Goal: Information Seeking & Learning: Check status

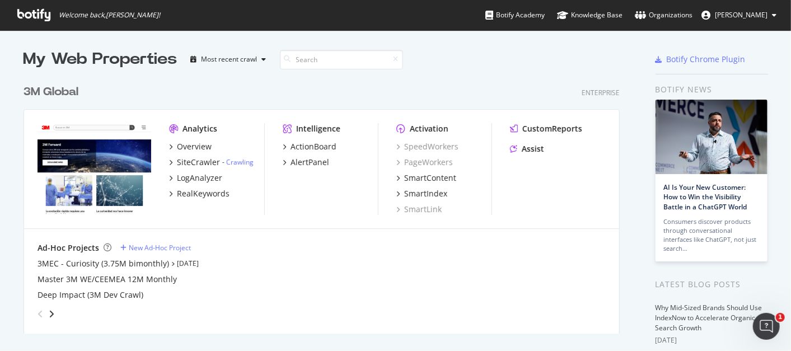
click at [67, 90] on div "3M Global" at bounding box center [51, 92] width 55 height 16
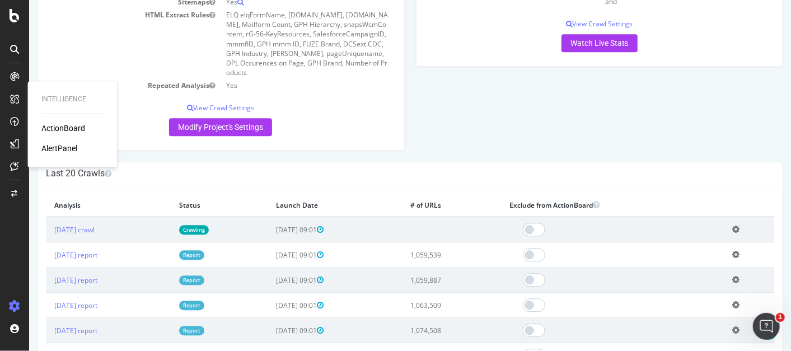
scroll to position [1633, 0]
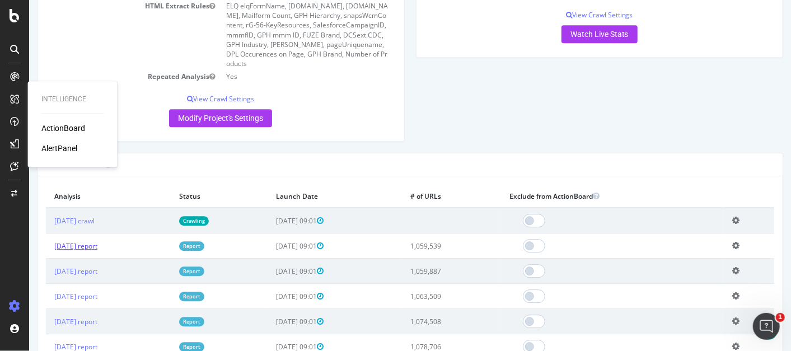
click at [97, 251] on link "[DATE] report" at bounding box center [75, 246] width 43 height 10
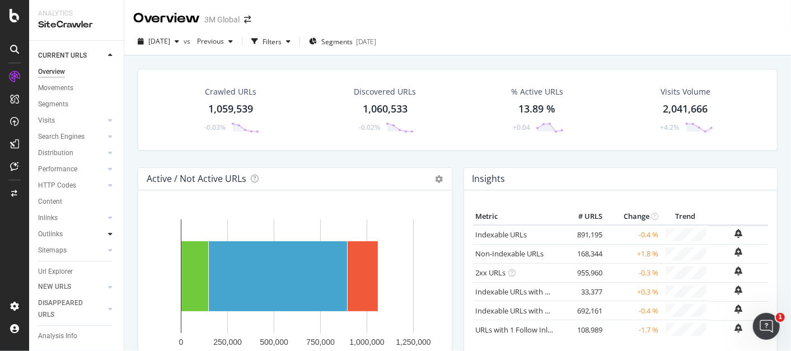
click at [108, 235] on icon at bounding box center [110, 234] width 4 height 7
click at [108, 216] on icon at bounding box center [110, 217] width 4 height 7
click at [52, 199] on div "Content" at bounding box center [50, 202] width 24 height 12
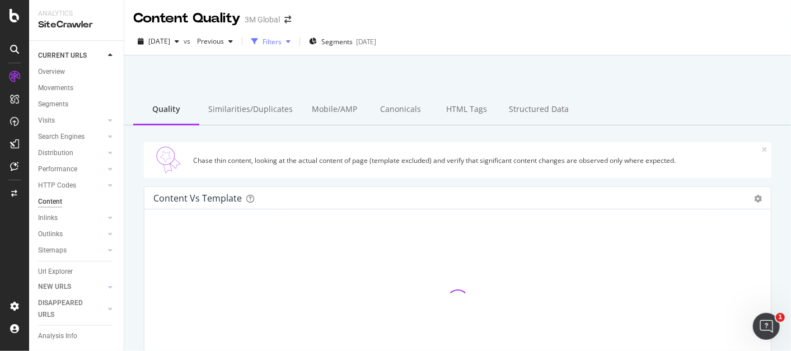
click at [291, 39] on icon "button" at bounding box center [288, 41] width 4 height 7
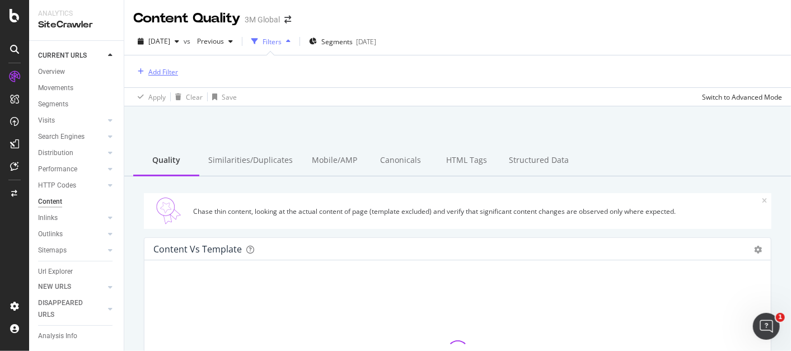
click at [165, 70] on div "Add Filter" at bounding box center [163, 72] width 30 height 10
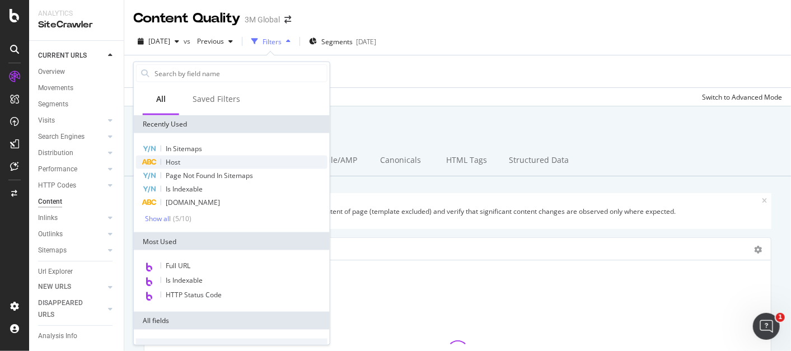
click at [177, 162] on span "Host" at bounding box center [173, 162] width 15 height 10
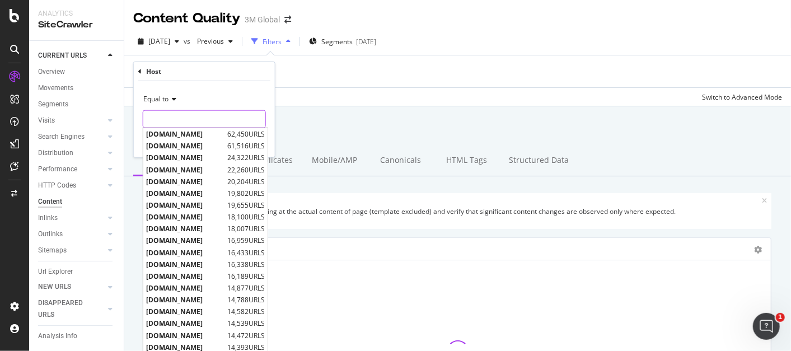
click at [195, 121] on input "text" at bounding box center [204, 119] width 122 height 18
click at [191, 134] on span "[DOMAIN_NAME]" at bounding box center [185, 134] width 78 height 10
type input "[DOMAIN_NAME]"
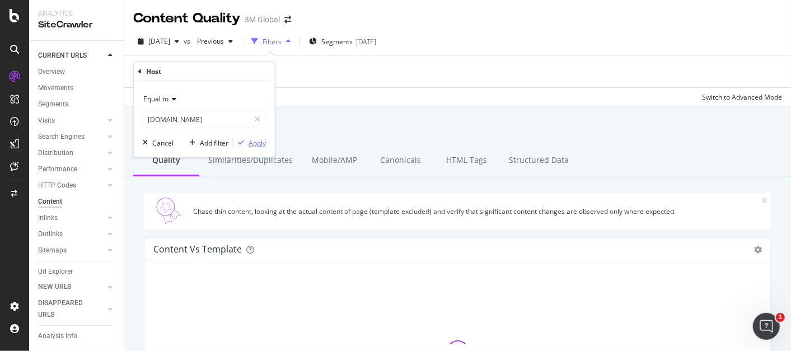
click at [260, 141] on div "Apply" at bounding box center [257, 143] width 17 height 10
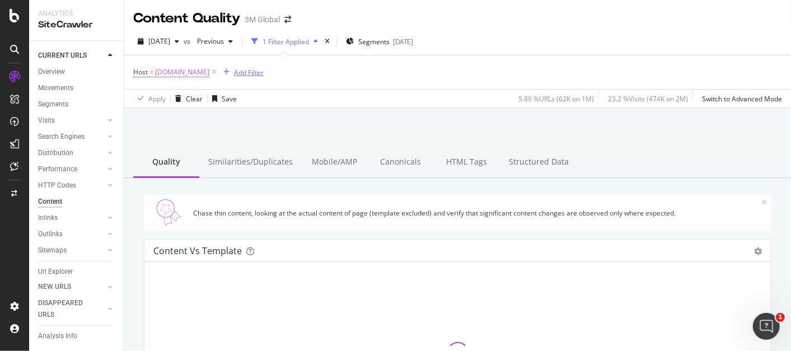
click at [234, 70] on div "Add Filter" at bounding box center [249, 73] width 30 height 10
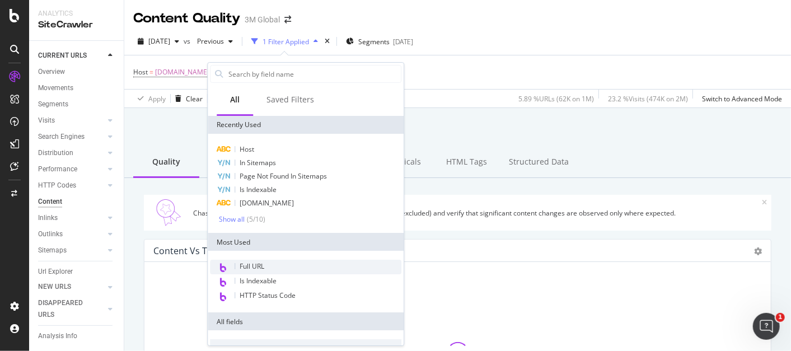
click at [260, 265] on span "Full URL" at bounding box center [252, 266] width 25 height 10
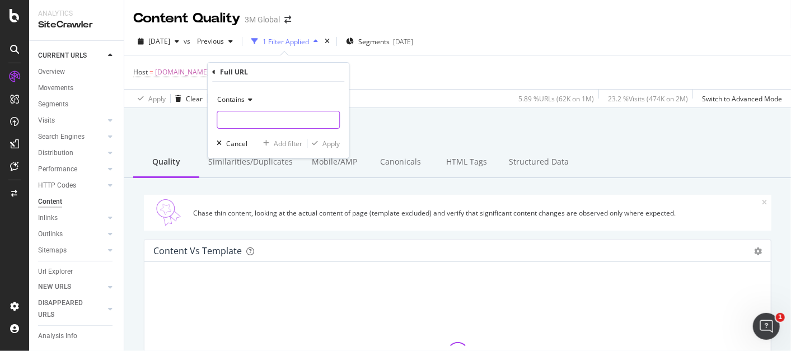
click at [254, 111] on input "text" at bounding box center [278, 120] width 122 height 18
type input "/en_US/"
click at [331, 142] on div "Apply" at bounding box center [330, 144] width 17 height 10
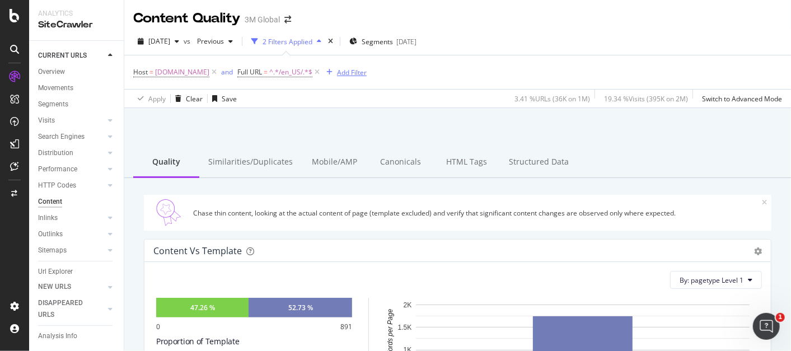
click at [348, 69] on div "Add Filter" at bounding box center [352, 73] width 30 height 10
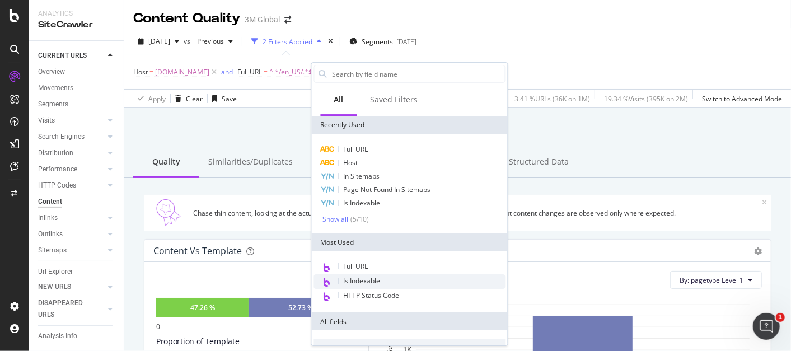
click at [398, 281] on div "Is Indexable" at bounding box center [409, 281] width 191 height 15
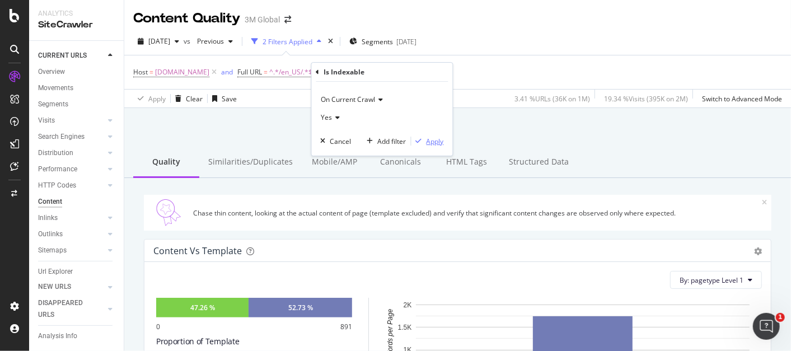
click at [437, 138] on div "Apply" at bounding box center [435, 142] width 17 height 10
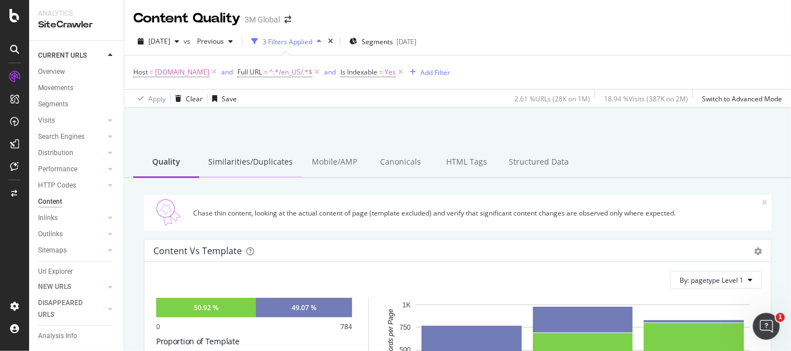
click at [260, 157] on div "Similarities/Duplicates" at bounding box center [250, 162] width 102 height 31
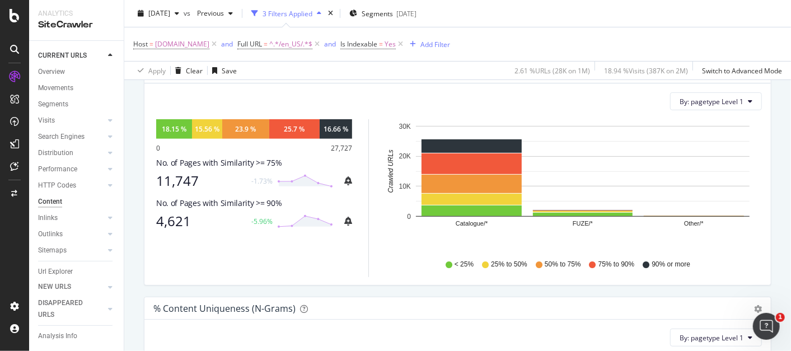
scroll to position [177, 0]
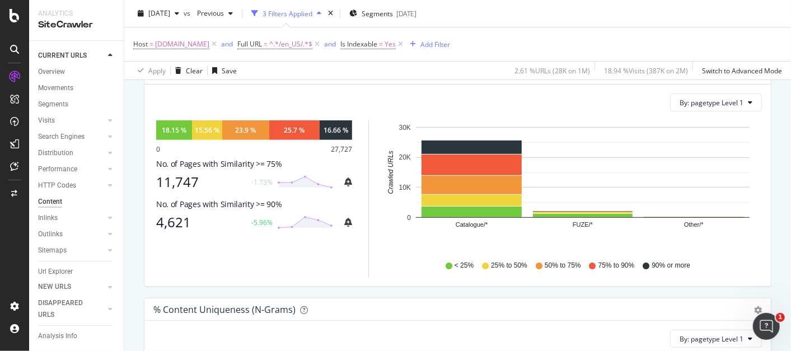
click at [401, 263] on div "< 25% 25% to 50% 50% to 75% 75% to 90% 90% or more" at bounding box center [572, 265] width 368 height 25
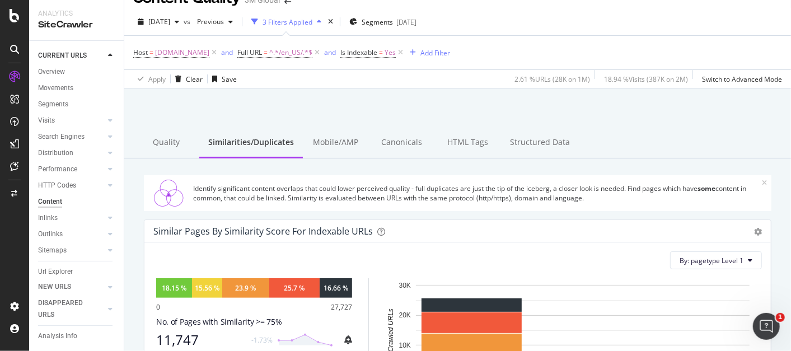
scroll to position [52, 0]
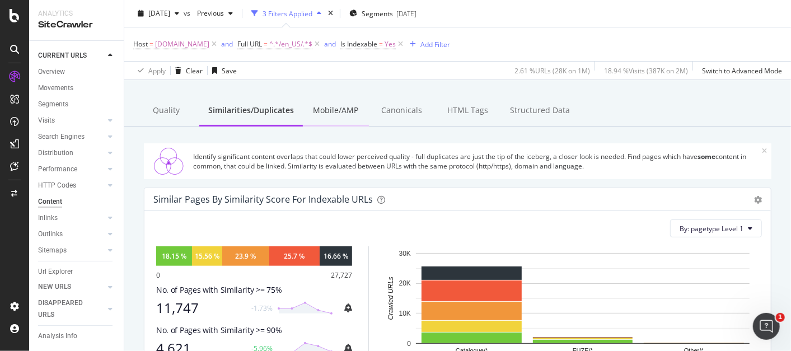
click at [340, 111] on div "Mobile/AMP" at bounding box center [336, 111] width 66 height 31
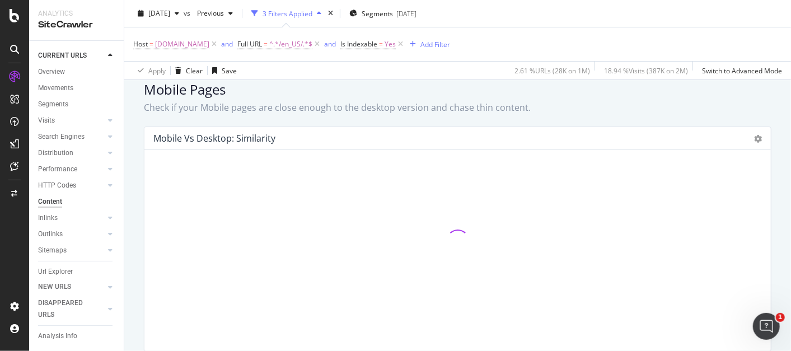
scroll to position [162, 0]
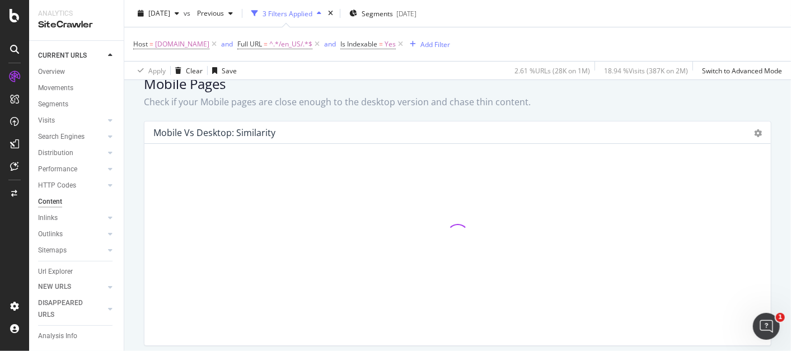
click at [766, 322] on icon "Open Intercom Messenger" at bounding box center [766, 326] width 18 height 18
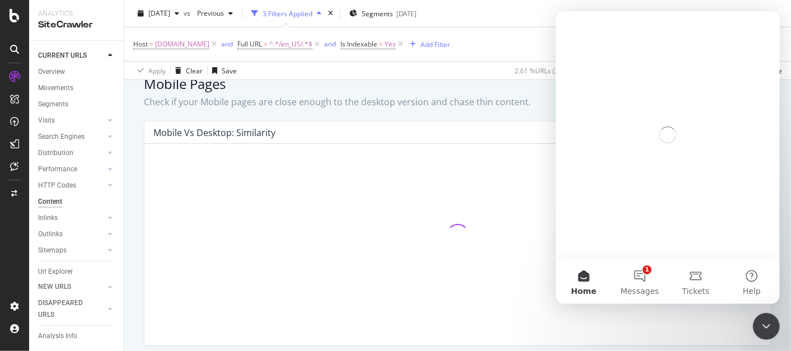
scroll to position [0, 0]
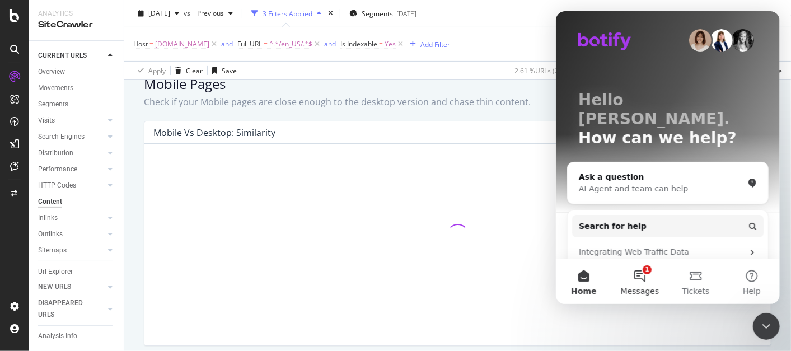
click at [637, 270] on button "1 Messages" at bounding box center [639, 281] width 56 height 45
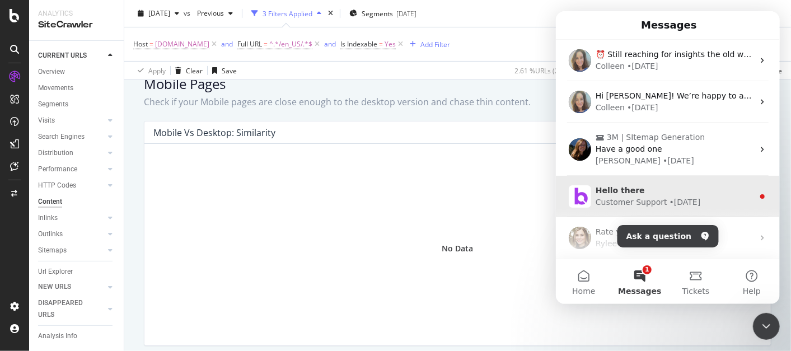
click at [705, 188] on div "Hello there" at bounding box center [674, 191] width 158 height 12
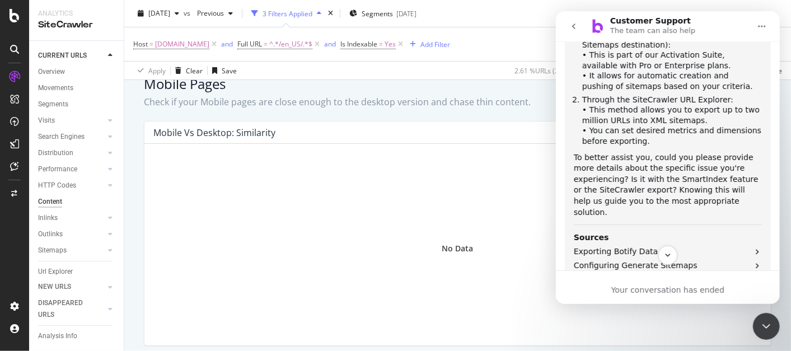
scroll to position [368, 0]
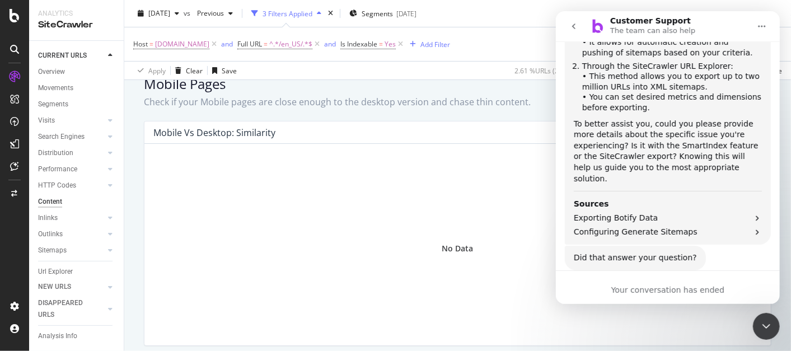
click at [573, 30] on icon "go back" at bounding box center [573, 26] width 9 height 9
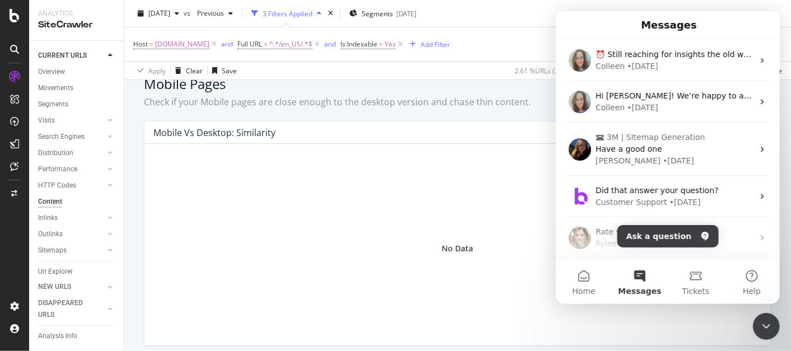
scroll to position [0, 0]
click at [765, 320] on icon "Close Intercom Messenger" at bounding box center [765, 325] width 13 height 13
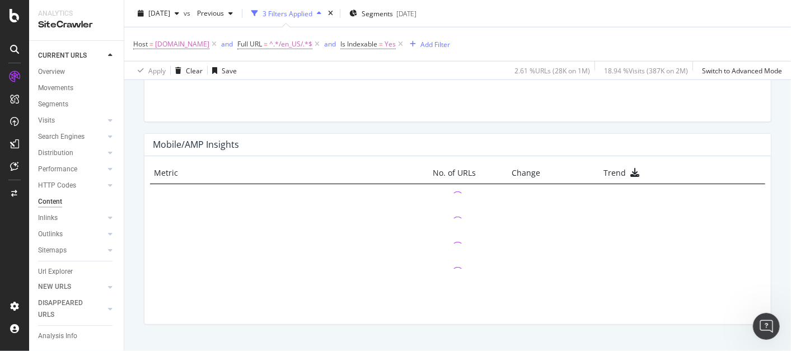
scroll to position [645, 0]
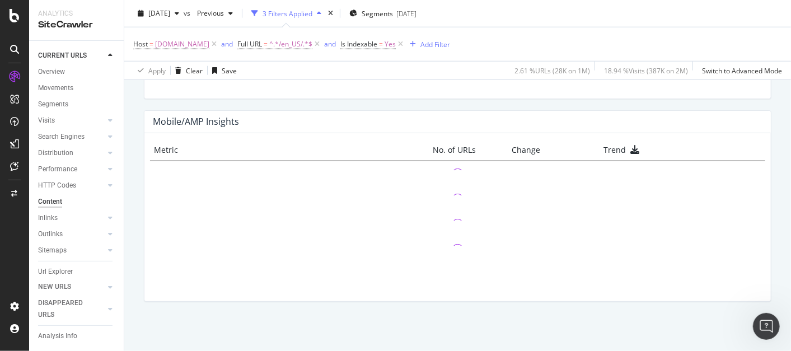
click at [531, 232] on div at bounding box center [457, 224] width 615 height 25
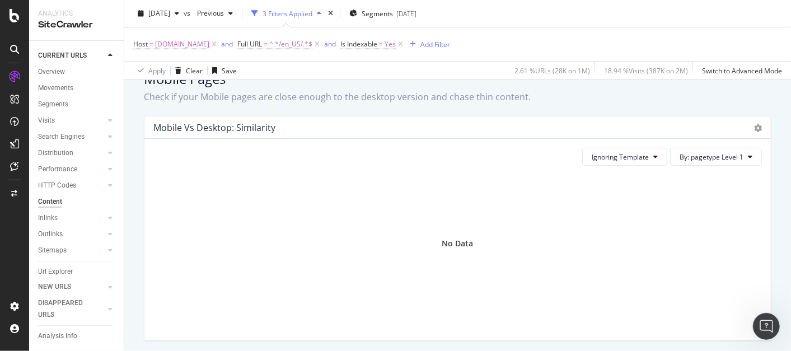
scroll to position [0, 0]
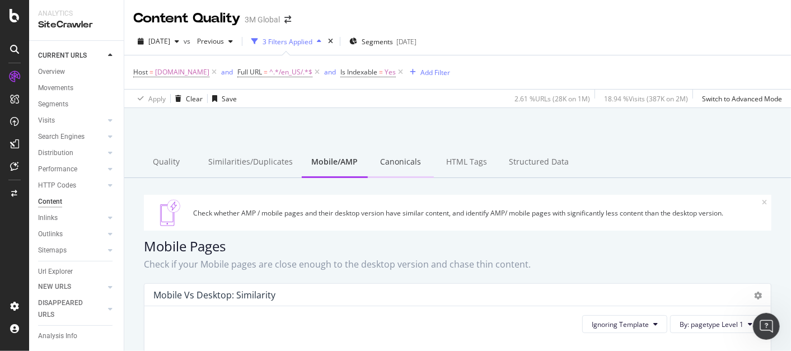
click at [396, 158] on div "Canonicals" at bounding box center [401, 162] width 66 height 31
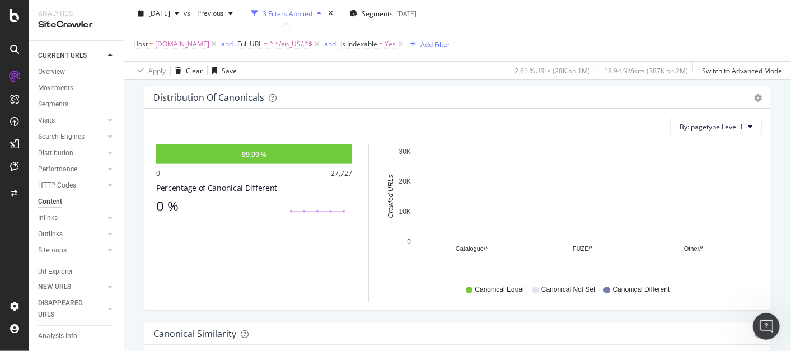
scroll to position [153, 0]
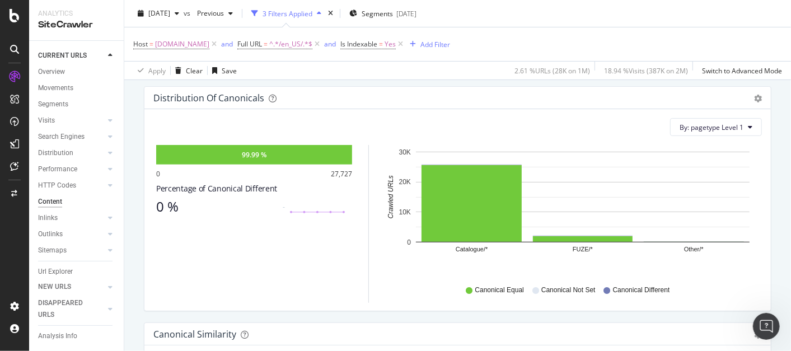
click at [678, 282] on div "Canonical Equal Canonical Not Set Canonical Different" at bounding box center [572, 290] width 368 height 25
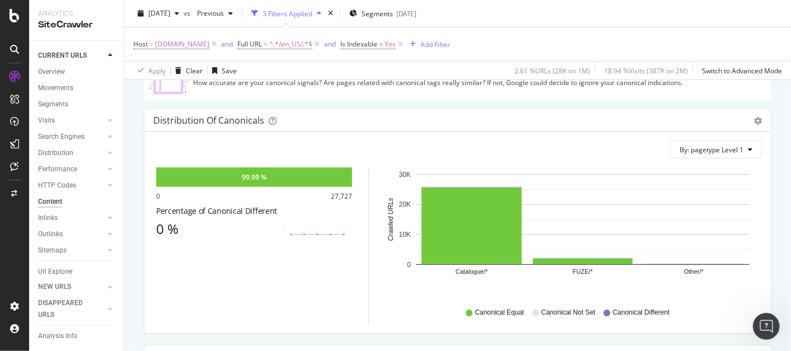
scroll to position [0, 0]
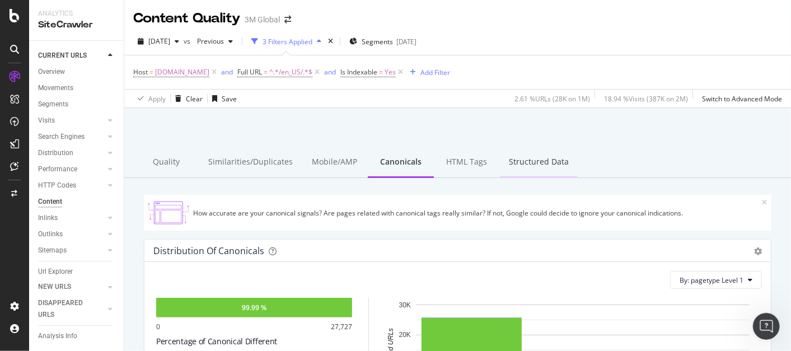
click at [516, 160] on div "Structured Data" at bounding box center [539, 162] width 78 height 31
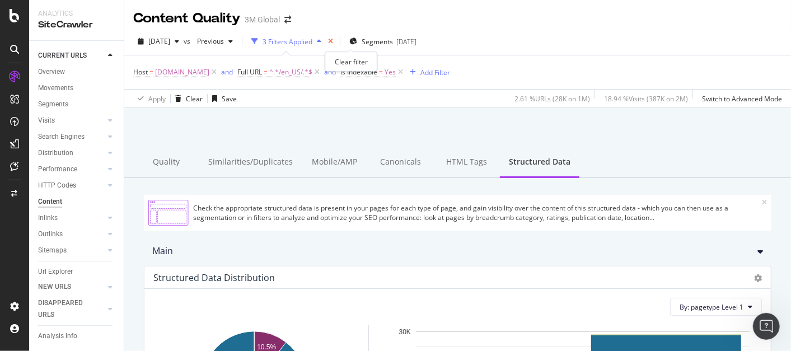
click at [333, 40] on icon "times" at bounding box center [330, 41] width 5 height 7
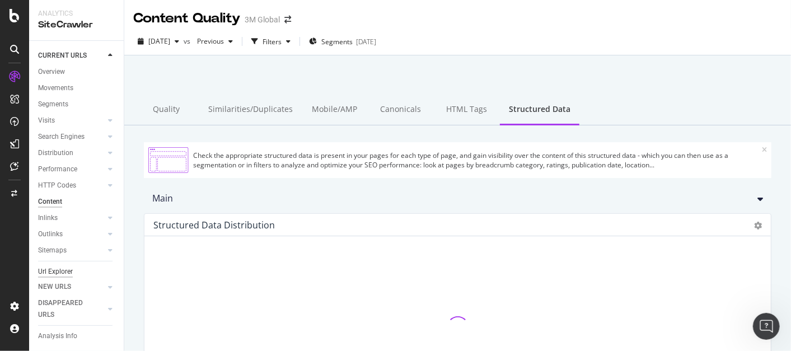
click at [57, 272] on div "Url Explorer" at bounding box center [55, 272] width 35 height 12
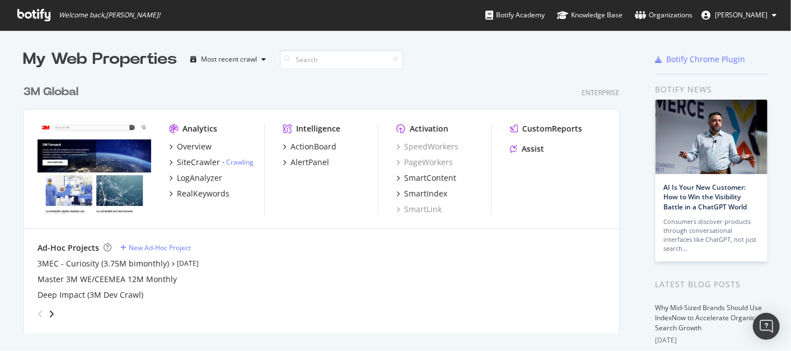
scroll to position [341, 772]
click at [67, 87] on div "3M Global" at bounding box center [51, 92] width 55 height 16
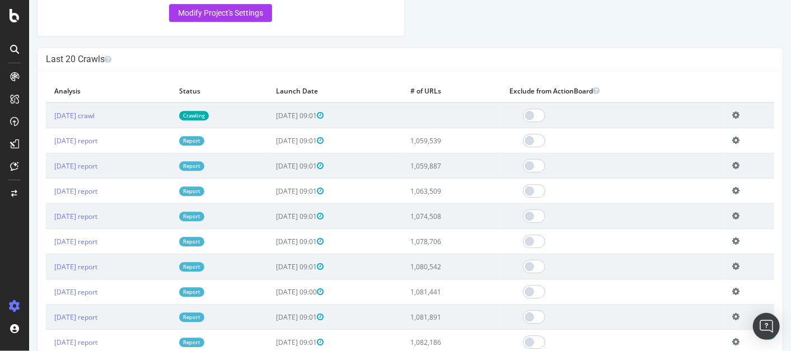
scroll to position [1739, 0]
click at [97, 145] on link "[DATE] report" at bounding box center [75, 140] width 43 height 10
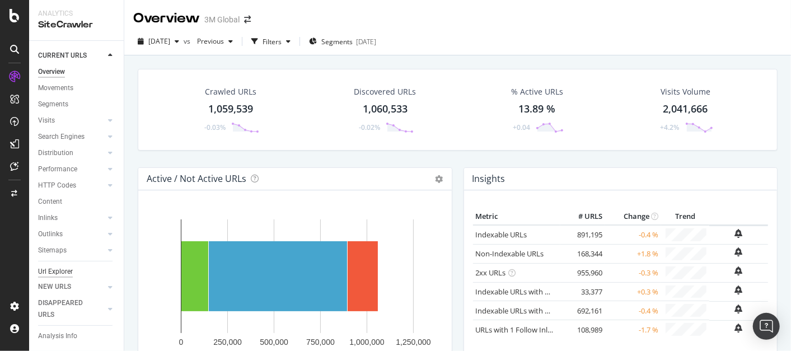
click at [63, 268] on div "Url Explorer" at bounding box center [55, 272] width 35 height 12
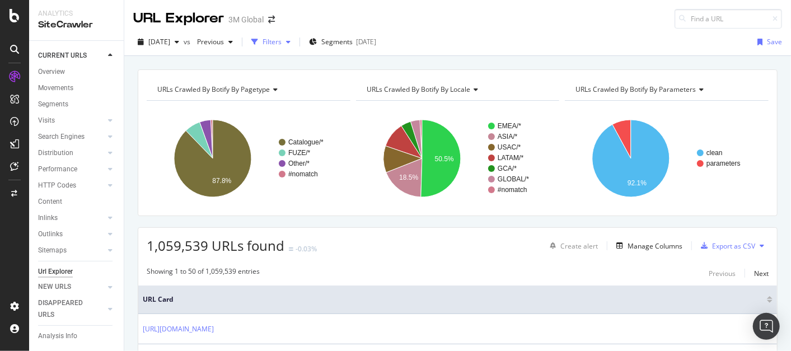
click at [291, 39] on icon "button" at bounding box center [288, 42] width 4 height 7
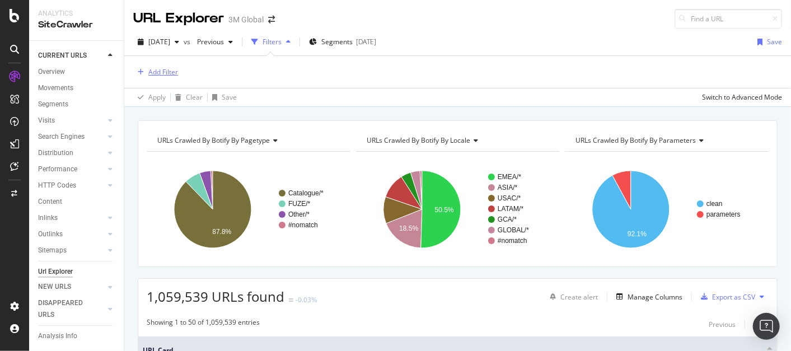
click at [158, 72] on div "Add Filter" at bounding box center [163, 72] width 30 height 10
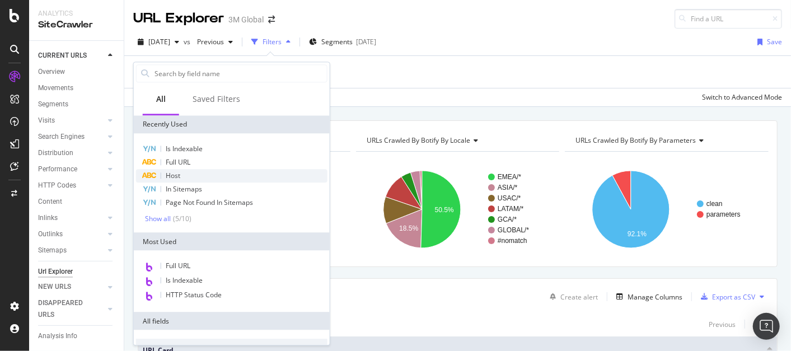
click at [185, 174] on div "Host" at bounding box center [231, 175] width 191 height 13
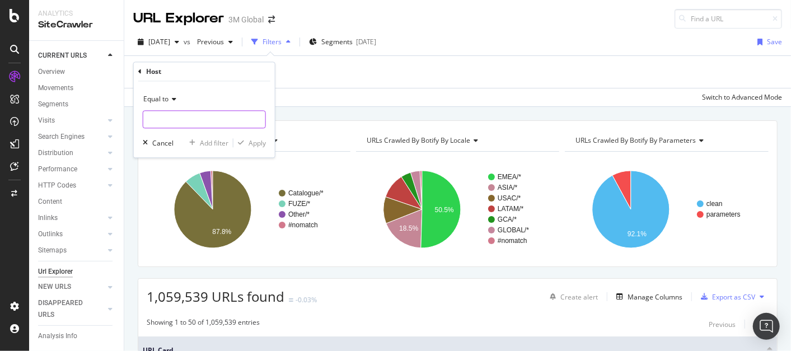
click at [204, 115] on input "text" at bounding box center [204, 120] width 122 height 18
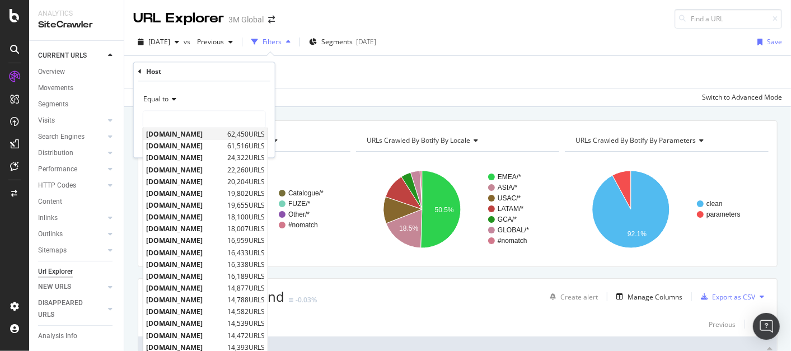
click at [190, 133] on span "[DOMAIN_NAME]" at bounding box center [185, 135] width 78 height 10
type input "[DOMAIN_NAME]"
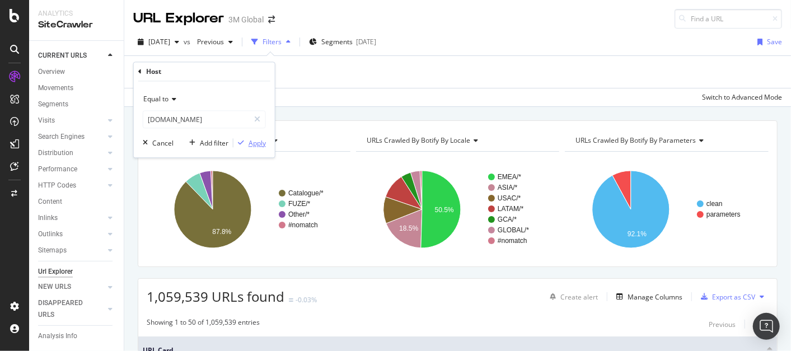
click at [252, 144] on div "Apply" at bounding box center [257, 143] width 17 height 10
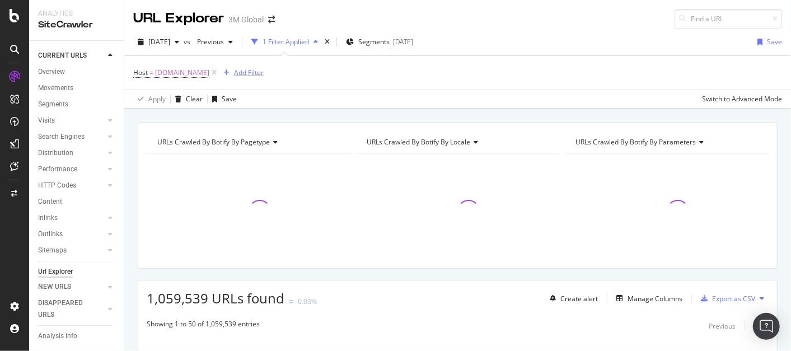
click at [238, 72] on div "Add Filter" at bounding box center [249, 73] width 30 height 10
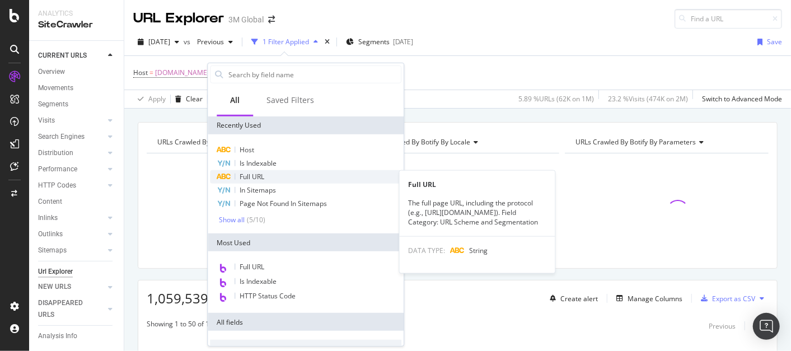
click at [262, 176] on span "Full URL" at bounding box center [252, 177] width 25 height 10
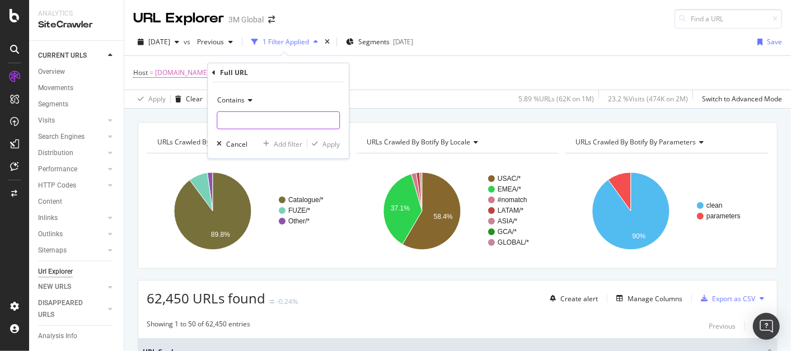
click at [272, 120] on input "text" at bounding box center [278, 120] width 122 height 18
type input "/en_US/"
click at [329, 142] on div "Apply" at bounding box center [330, 144] width 17 height 10
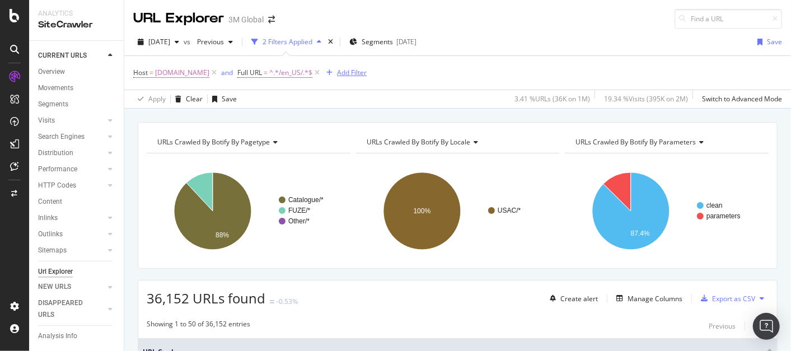
click at [350, 68] on div "Add Filter" at bounding box center [352, 73] width 30 height 10
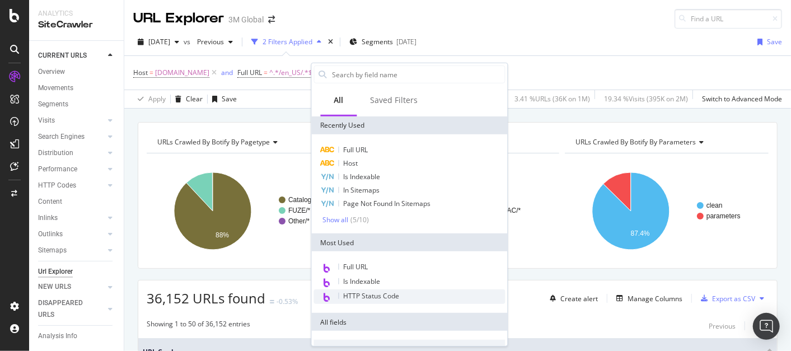
click at [401, 297] on div "HTTP Status Code" at bounding box center [409, 296] width 191 height 15
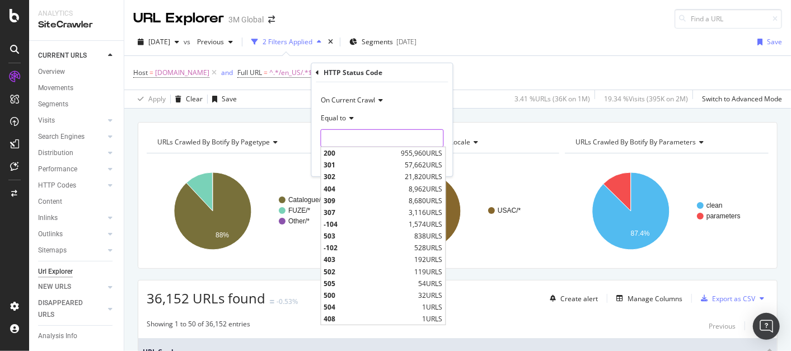
click at [361, 135] on input "number" at bounding box center [382, 138] width 123 height 18
click at [333, 199] on span "309" at bounding box center [365, 201] width 82 height 10
type input "309"
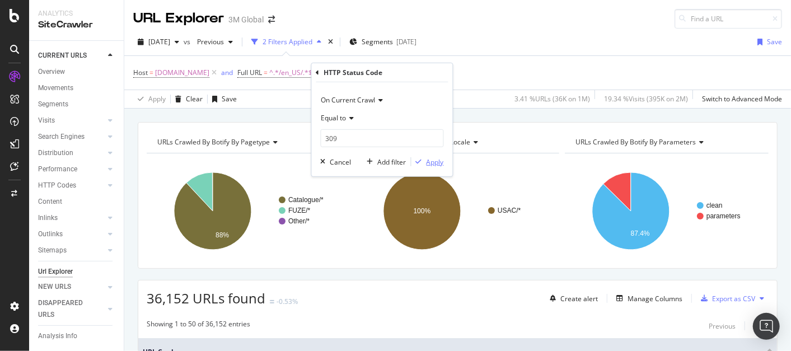
click at [437, 165] on div "Apply" at bounding box center [435, 162] width 17 height 10
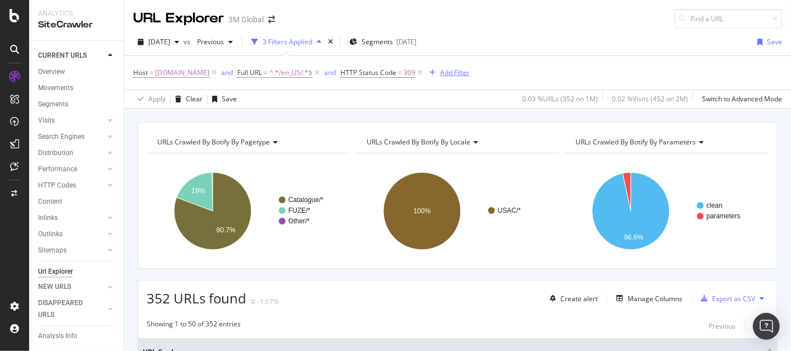
click at [446, 72] on div "Add Filter" at bounding box center [455, 73] width 30 height 10
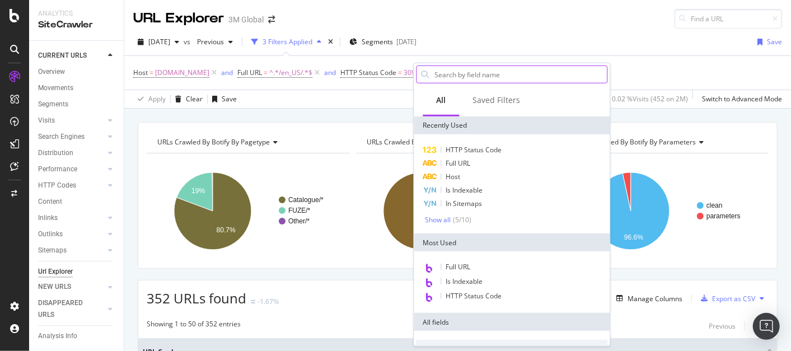
click at [469, 70] on input "text" at bounding box center [521, 74] width 174 height 17
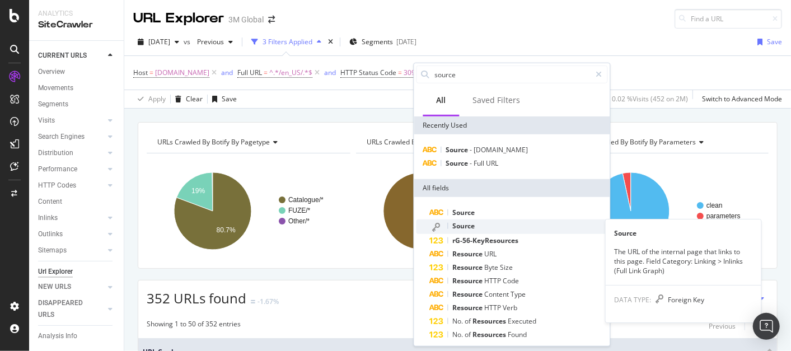
type input "source"
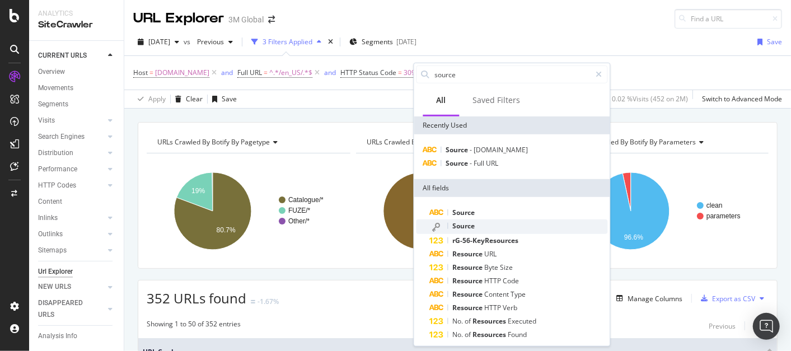
click at [469, 224] on span "Source" at bounding box center [464, 226] width 22 height 10
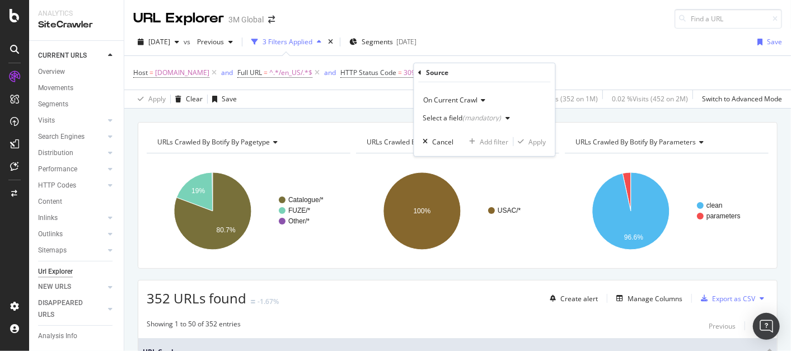
click at [507, 115] on icon "button" at bounding box center [508, 118] width 4 height 7
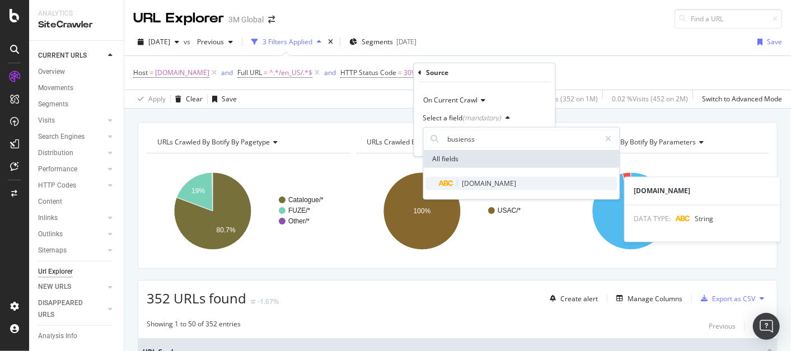
type input "busienss"
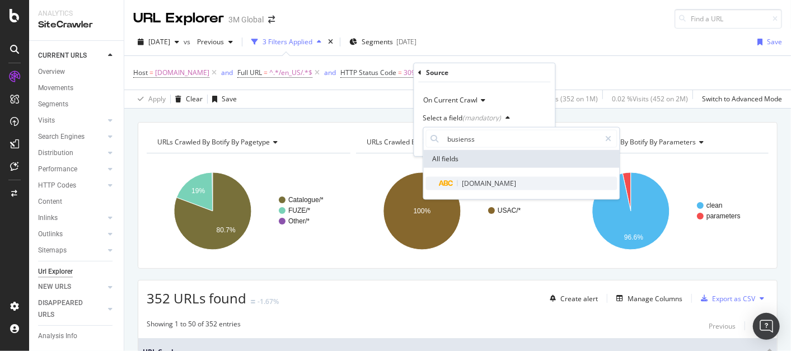
click at [493, 184] on span "[DOMAIN_NAME]" at bounding box center [489, 184] width 54 height 10
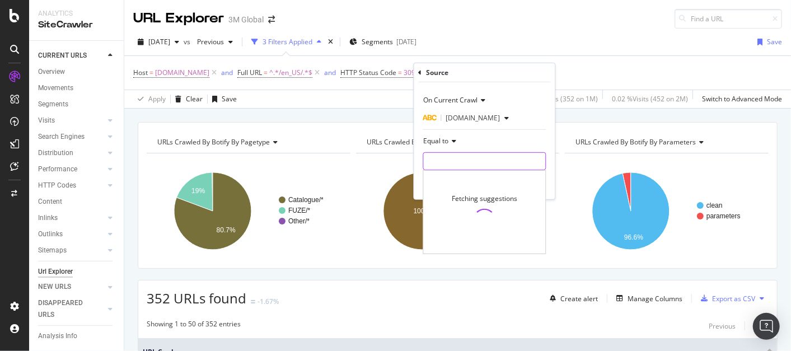
click at [469, 160] on input "text" at bounding box center [485, 161] width 122 height 18
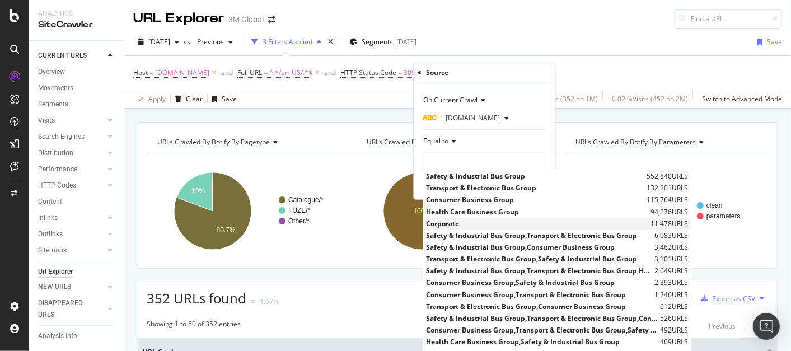
click at [454, 223] on span "Corporate" at bounding box center [538, 224] width 222 height 10
type input "Corporate"
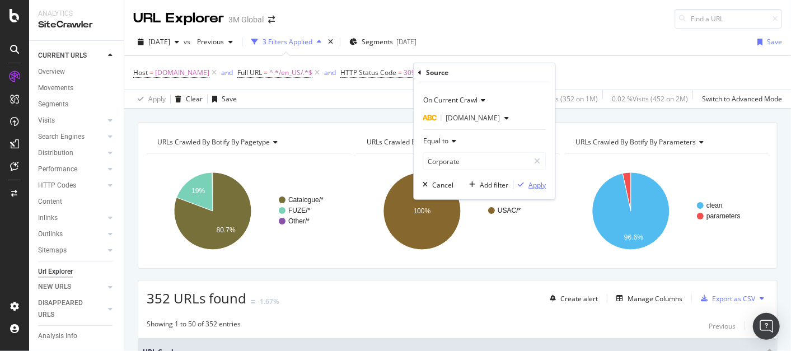
click at [536, 185] on div "Apply" at bounding box center [537, 185] width 17 height 10
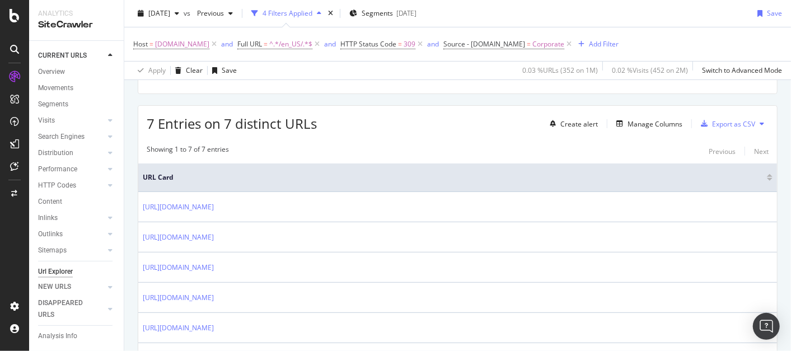
scroll to position [175, 0]
click at [640, 121] on div "Manage Columns" at bounding box center [655, 124] width 55 height 10
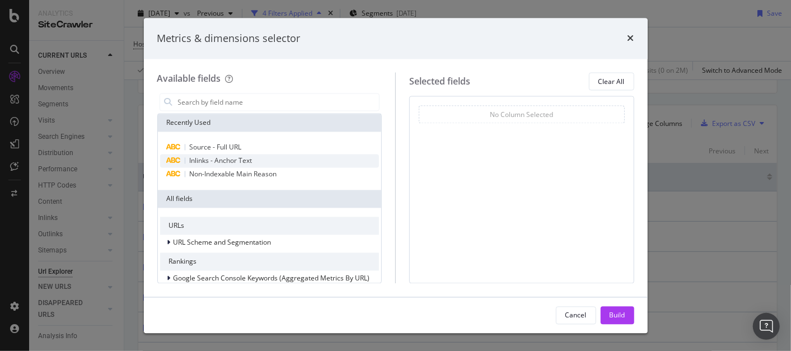
click at [245, 161] on span "Inlinks - Anchor Text" at bounding box center [221, 161] width 63 height 10
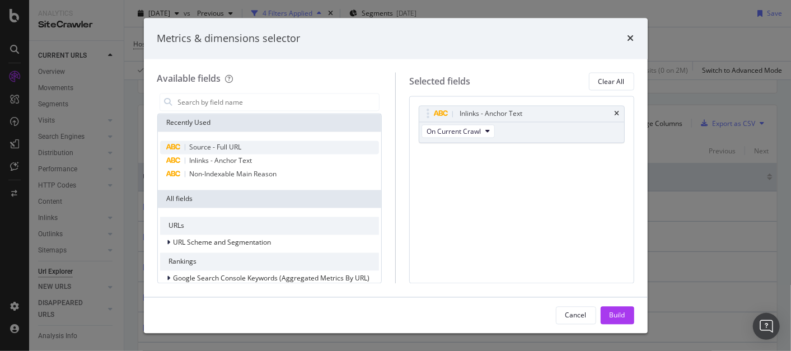
click at [232, 147] on span "Source - Full URL" at bounding box center [216, 148] width 52 height 10
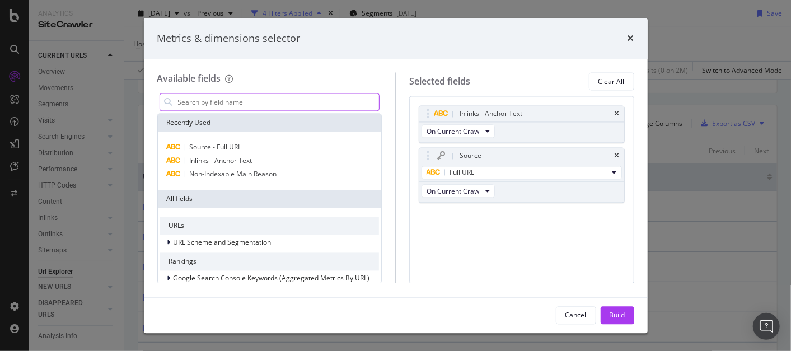
click at [299, 99] on input "modal" at bounding box center [278, 102] width 203 height 17
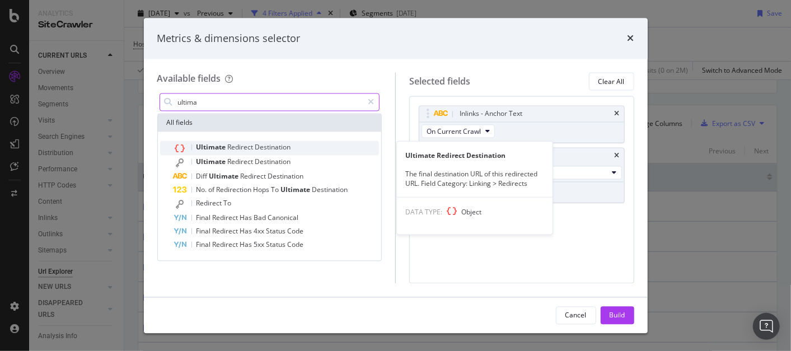
type input "ultima"
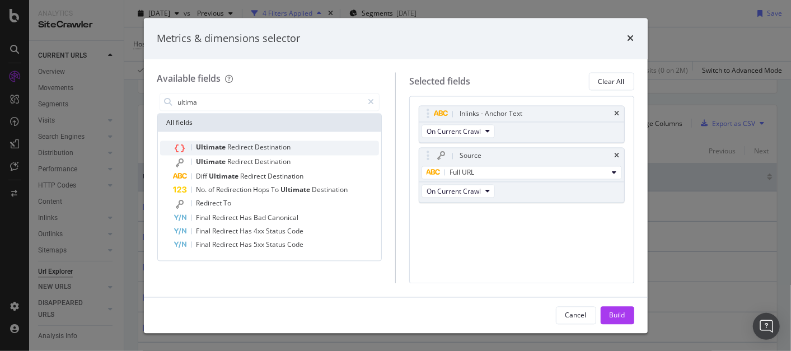
click at [259, 143] on span "Destination" at bounding box center [273, 148] width 36 height 10
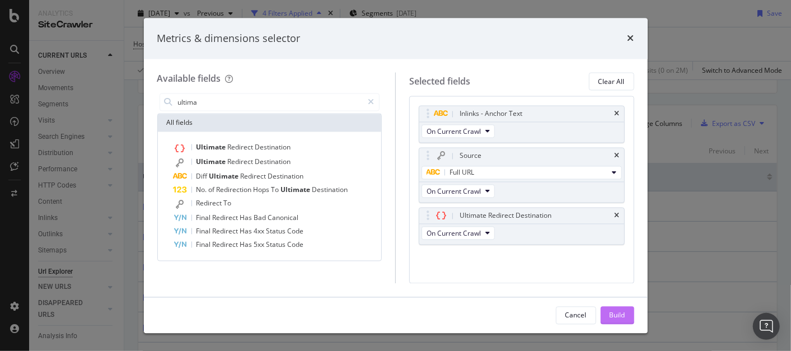
click at [620, 312] on div "Build" at bounding box center [618, 315] width 16 height 10
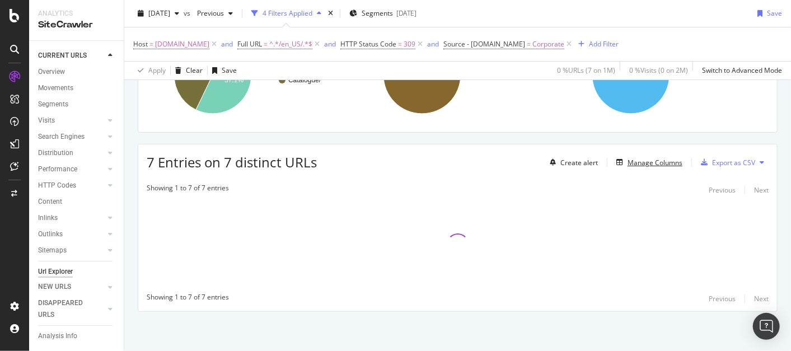
scroll to position [135, 0]
click at [620, 312] on div "URLs Crawled By Botify By pagetype Chart (by Value) Table Expand Export as CSV …" at bounding box center [457, 169] width 667 height 365
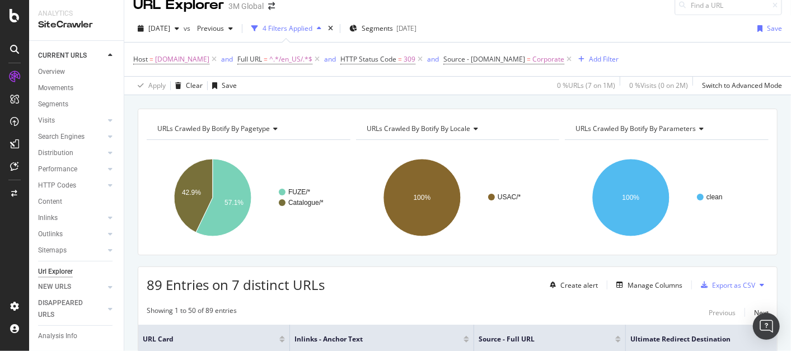
scroll to position [0, 0]
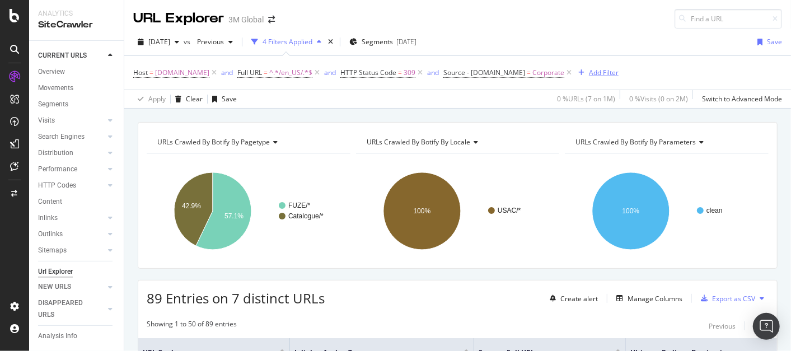
click at [589, 70] on div "Add Filter" at bounding box center [604, 73] width 30 height 10
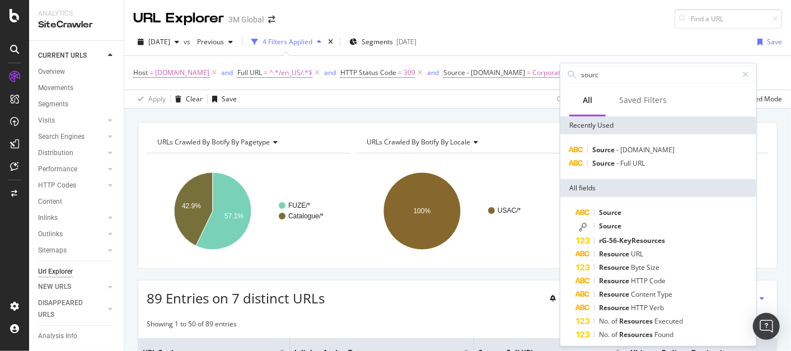
type input "source"
click at [628, 160] on span "Full" at bounding box center [626, 163] width 12 height 10
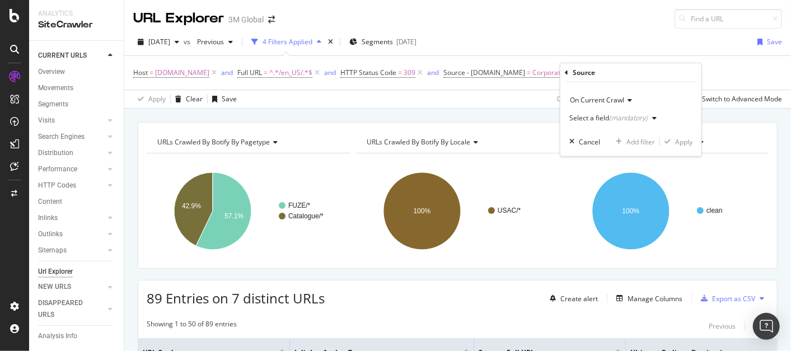
click at [657, 114] on div "Select a field (mandatory)" at bounding box center [615, 118] width 92 height 17
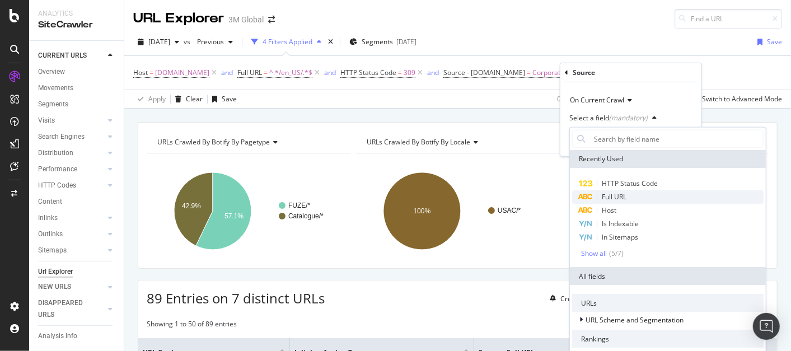
click at [627, 192] on div "Full URL" at bounding box center [667, 196] width 191 height 13
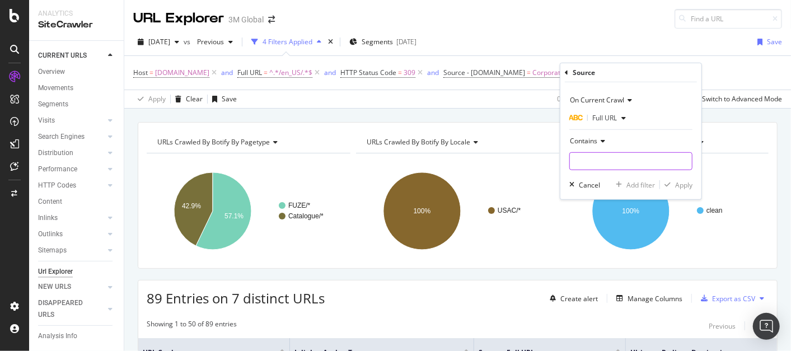
click at [610, 160] on input "text" at bounding box center [631, 161] width 122 height 18
type input "/en_US/"
click at [685, 184] on div "Apply" at bounding box center [683, 185] width 17 height 10
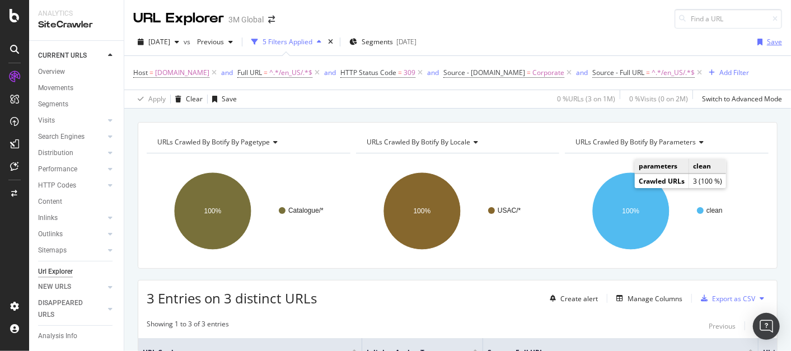
click at [767, 40] on div "Save" at bounding box center [774, 42] width 15 height 10
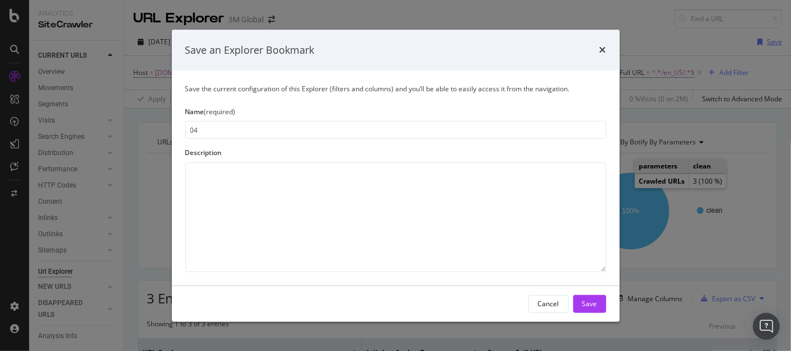
type input "0"
type input "Broken links report"
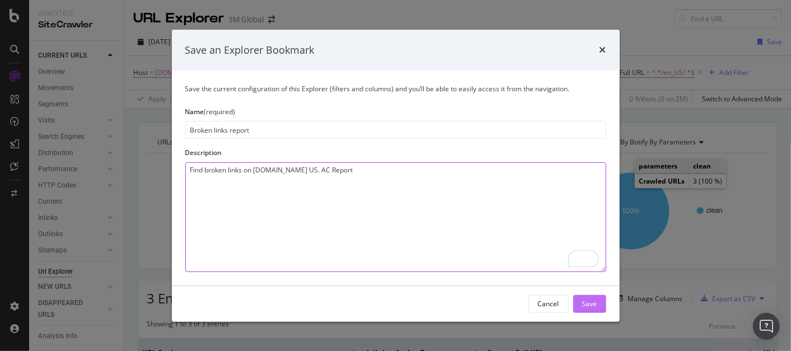
type textarea "Find broken links on 3m.com US. AC Report"
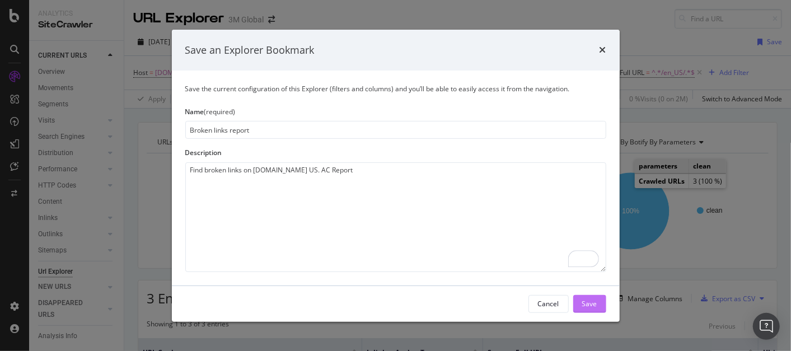
click at [589, 304] on div "Save" at bounding box center [589, 304] width 15 height 10
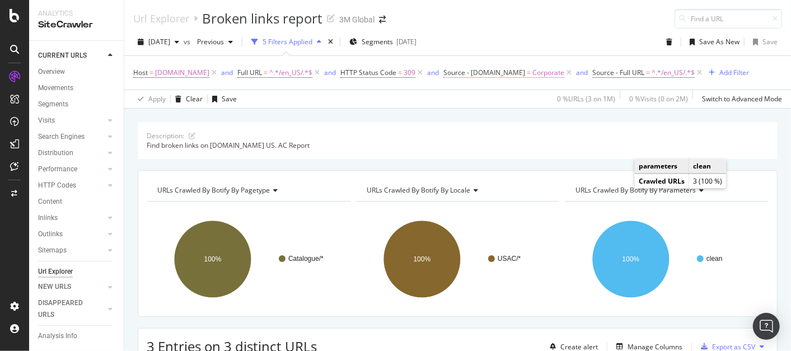
click at [534, 72] on span "Corporate" at bounding box center [548, 73] width 32 height 16
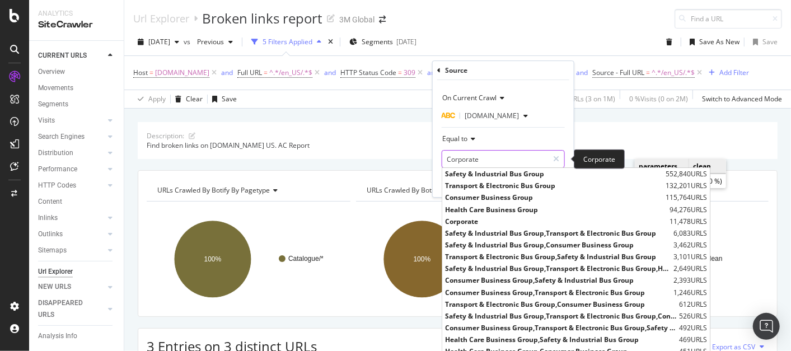
click at [493, 158] on input "Corporate" at bounding box center [495, 159] width 106 height 18
click at [488, 199] on span "Consumer Business Group" at bounding box center [554, 198] width 218 height 10
type input "Consumer Business Group"
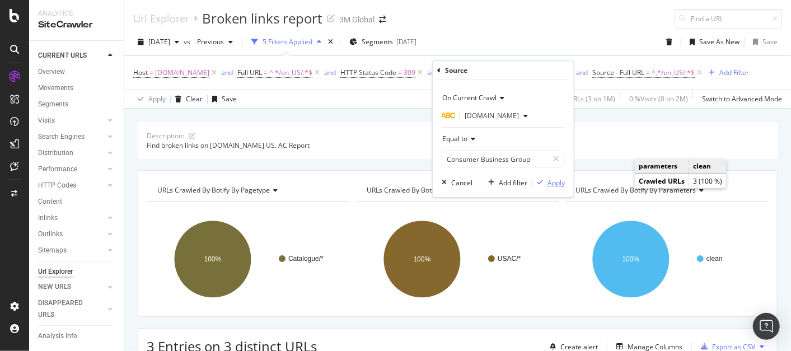
click at [556, 184] on div "Apply" at bounding box center [555, 183] width 17 height 10
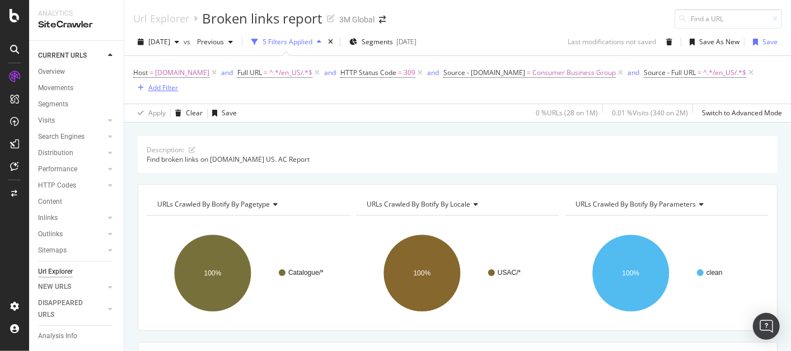
click at [176, 87] on div "Add Filter" at bounding box center [163, 88] width 30 height 10
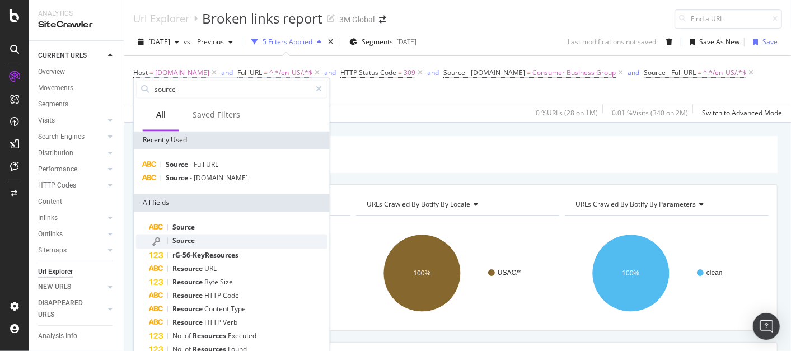
click at [186, 241] on span "Source" at bounding box center [183, 241] width 22 height 10
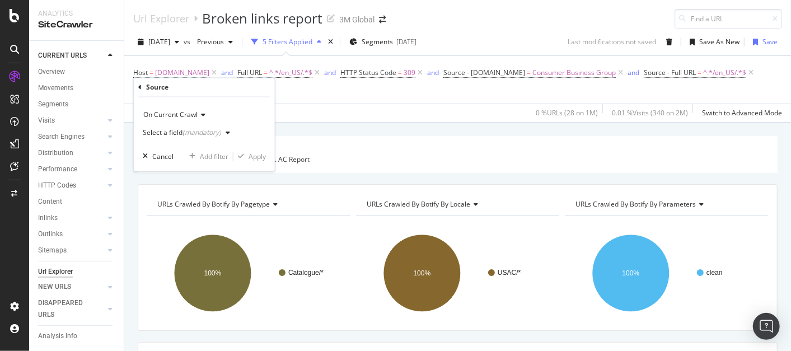
click at [227, 135] on icon "button" at bounding box center [228, 133] width 4 height 7
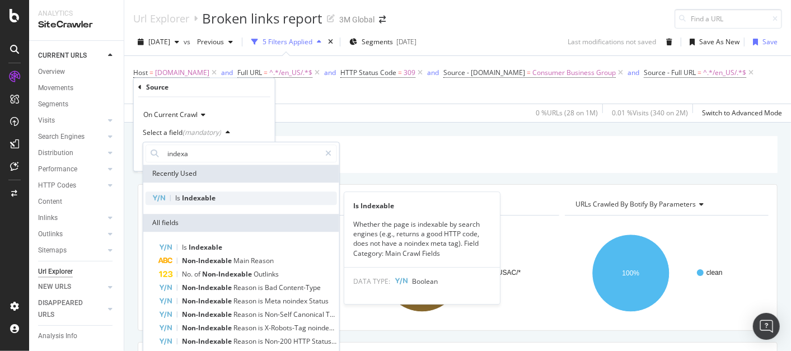
type input "indexa"
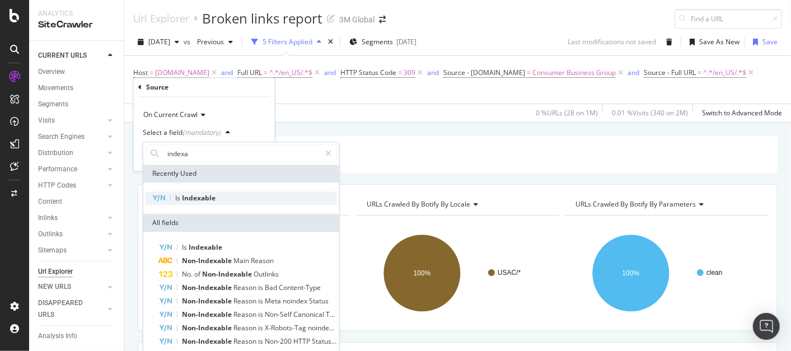
click at [205, 194] on span "Indexable" at bounding box center [199, 198] width 34 height 10
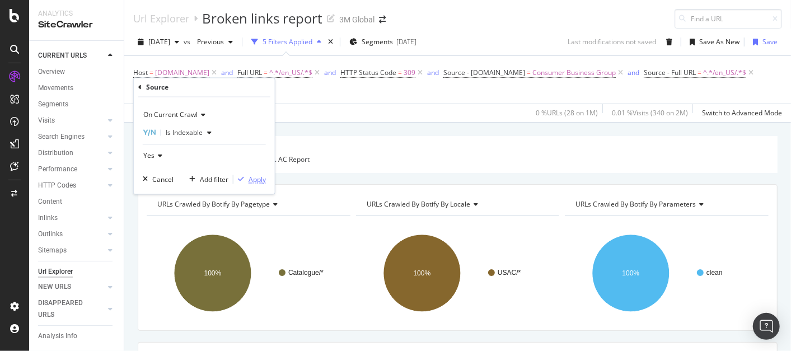
click at [263, 178] on div "Apply" at bounding box center [257, 180] width 17 height 10
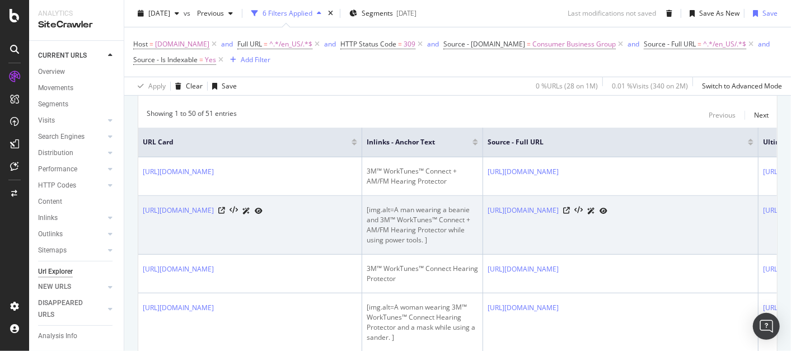
scroll to position [230, 0]
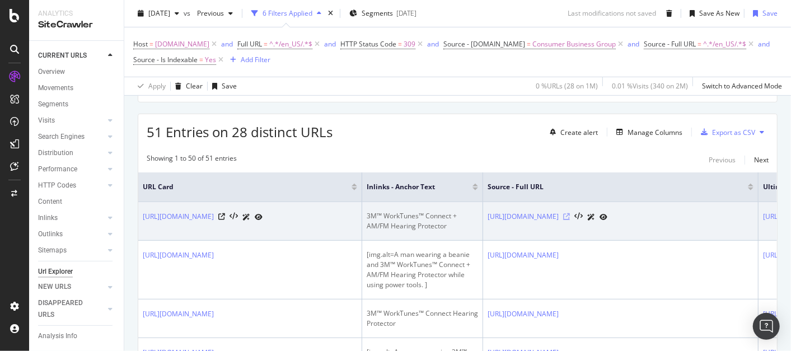
click at [570, 214] on icon at bounding box center [566, 216] width 7 height 7
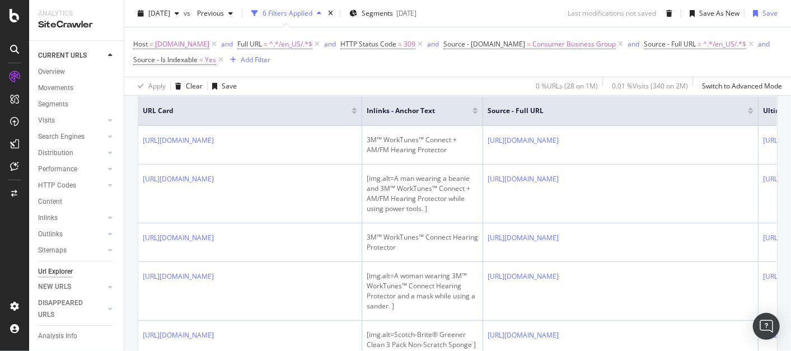
scroll to position [0, 0]
